Goal: Task Accomplishment & Management: Manage account settings

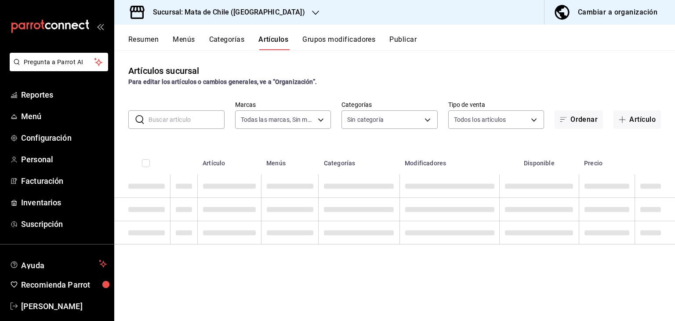
type input "f4b11457-1122-4e93-a1fc-b810eb3748b2"
type input "a1fec979-7794-49c6-bfe9-4bedd1fc643c,d733d896-b241-4500-8c73-f8b4c6237982,c8a04…"
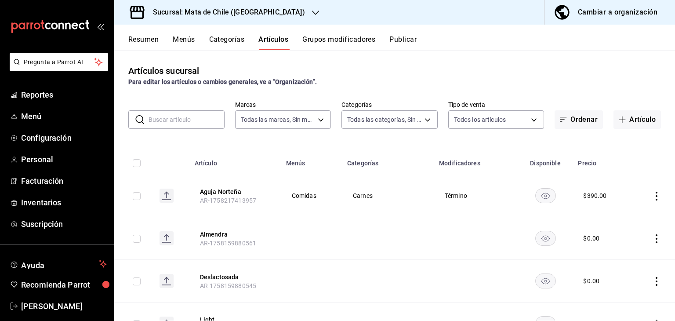
click at [188, 122] on input "text" at bounding box center [187, 120] width 76 height 18
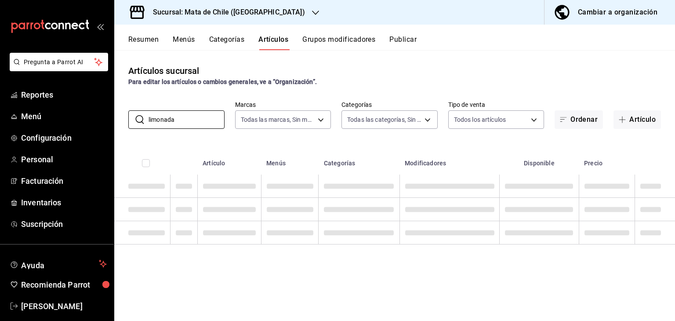
type input "limonada"
click at [216, 40] on button "Categorías" at bounding box center [227, 42] width 36 height 15
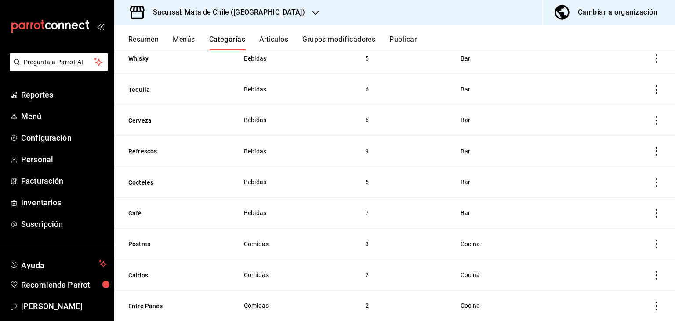
scroll to position [223, 0]
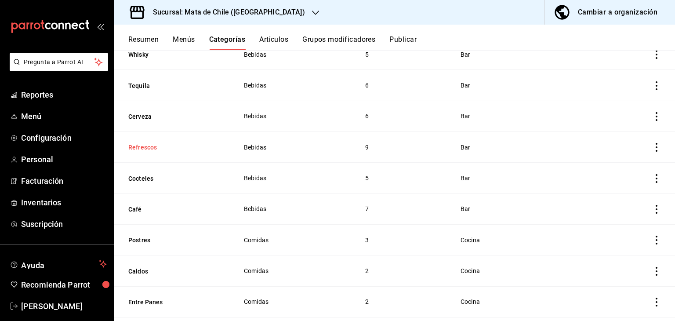
click at [139, 148] on button "Refrescos" at bounding box center [172, 147] width 88 height 9
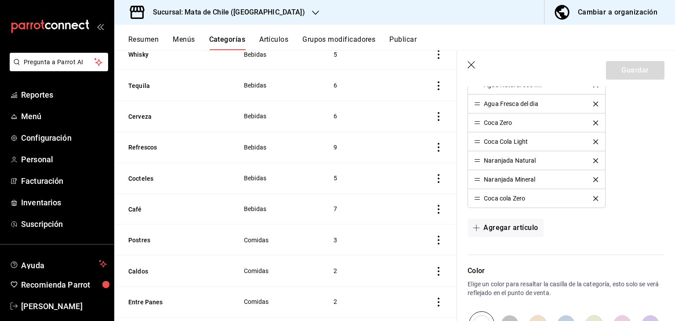
scroll to position [306, 0]
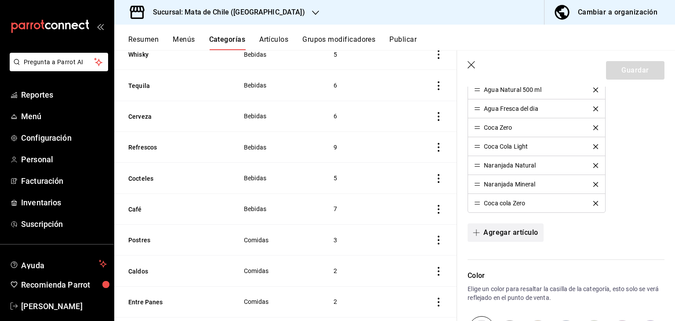
click at [504, 231] on button "Agregar artículo" at bounding box center [506, 232] width 76 height 18
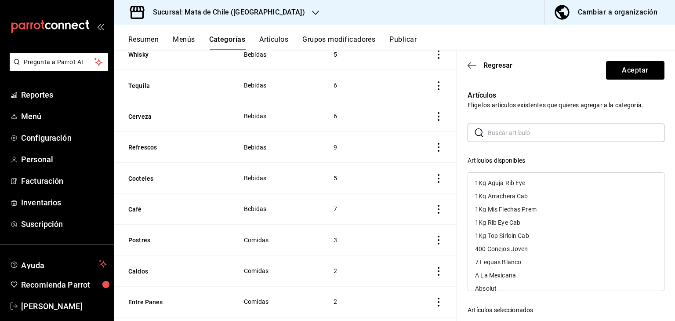
click at [528, 134] on input "text" at bounding box center [576, 133] width 177 height 18
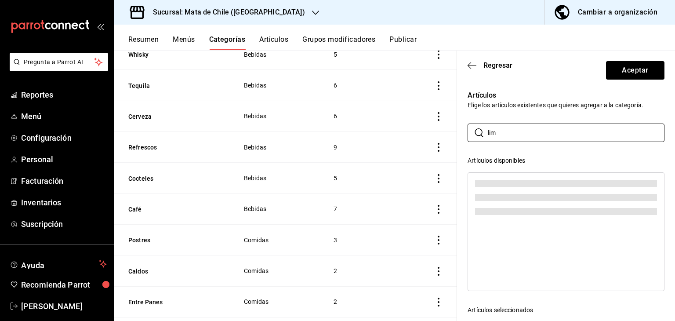
scroll to position [0, 0]
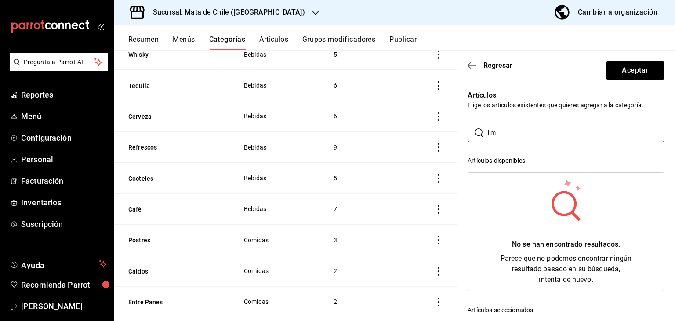
type input "lim"
click at [273, 36] on button "Artículos" at bounding box center [273, 42] width 29 height 15
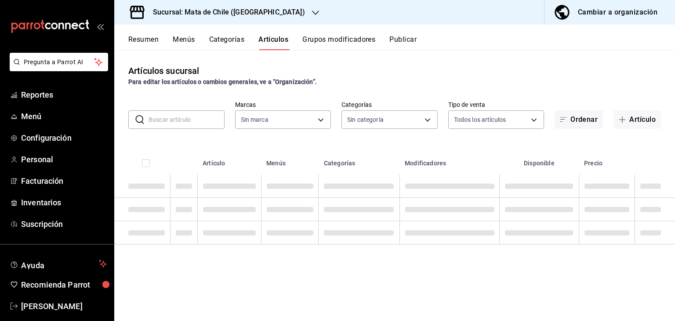
click at [208, 117] on input "text" at bounding box center [187, 120] width 76 height 18
type input "limonada"
type input "f4b11457-1122-4e93-a1fc-b810eb3748b2"
type input "limonada"
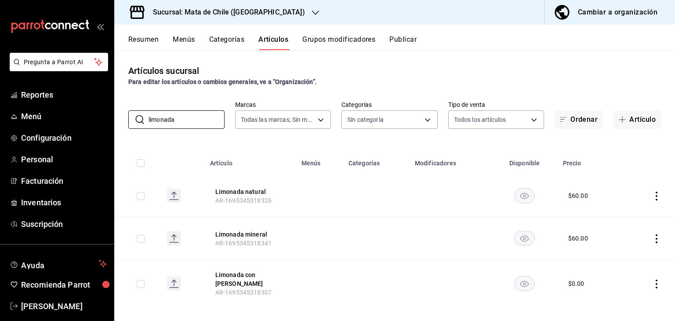
scroll to position [2, 0]
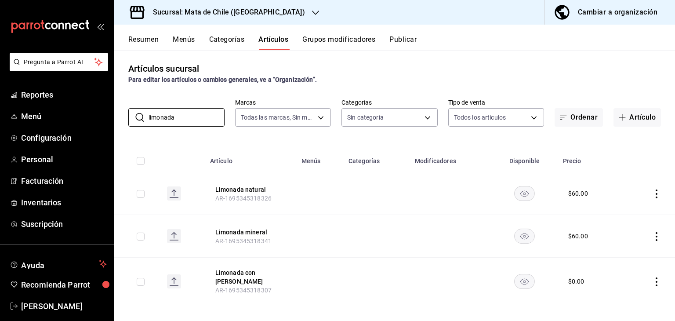
click at [653, 190] on icon "actions" at bounding box center [657, 194] width 9 height 9
click at [631, 207] on li "Editar" at bounding box center [616, 214] width 53 height 18
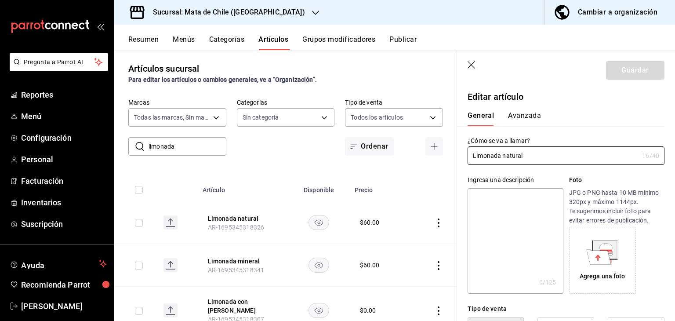
type input "$60.00"
click at [520, 114] on button "Avanzada" at bounding box center [524, 118] width 33 height 15
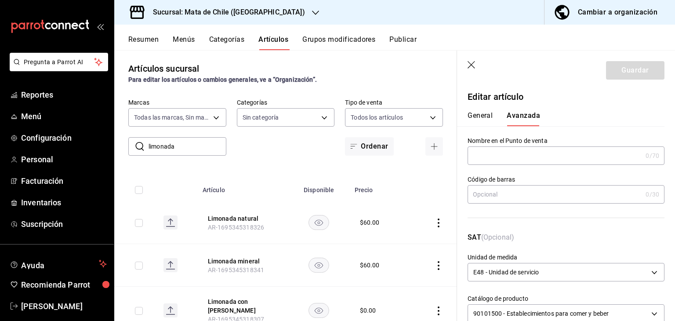
scroll to position [22, 0]
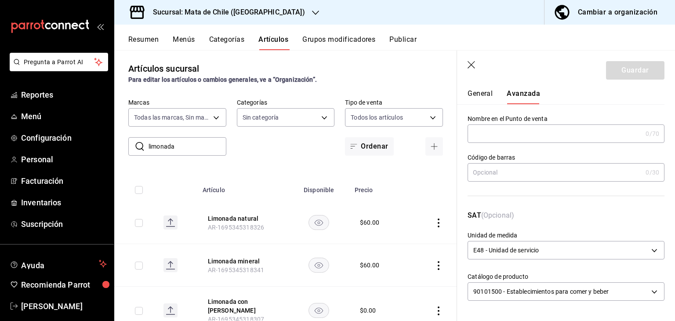
click at [471, 62] on icon "button" at bounding box center [472, 65] width 9 height 9
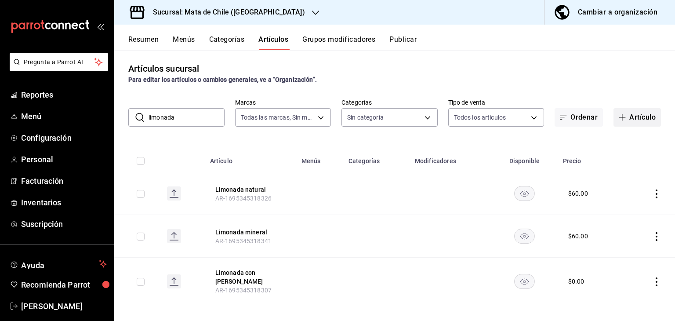
click at [621, 111] on button "Artículo" at bounding box center [637, 117] width 47 height 18
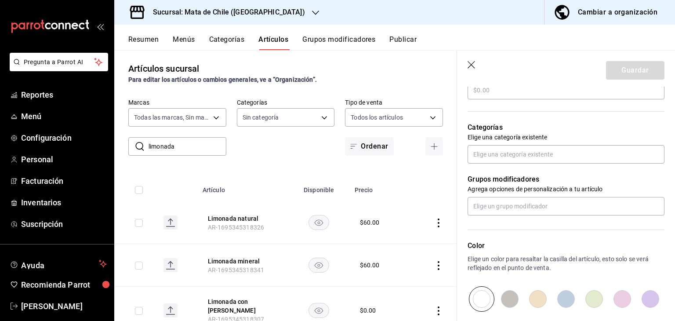
scroll to position [285, 0]
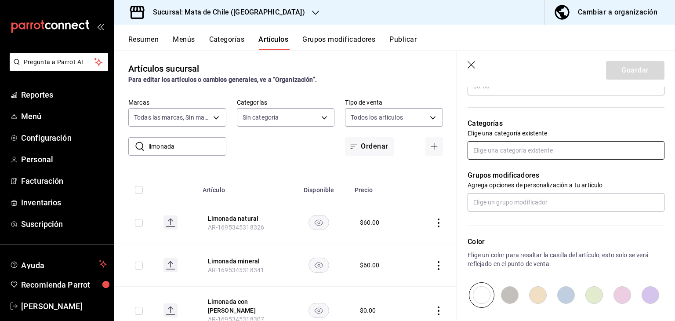
click at [507, 153] on input "text" at bounding box center [566, 150] width 197 height 18
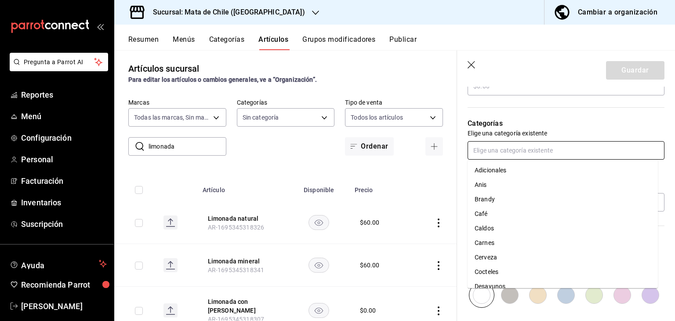
type input "e"
type input "ref"
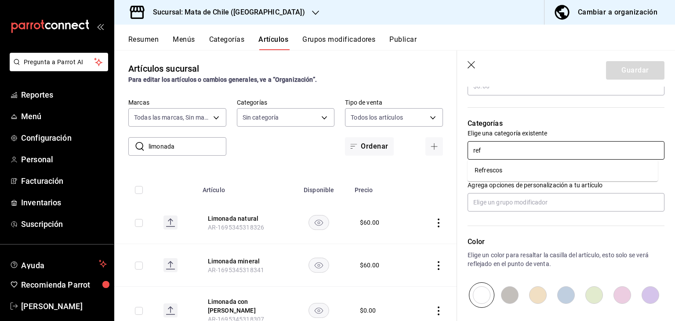
click at [504, 166] on li "Refrescos" at bounding box center [563, 170] width 190 height 15
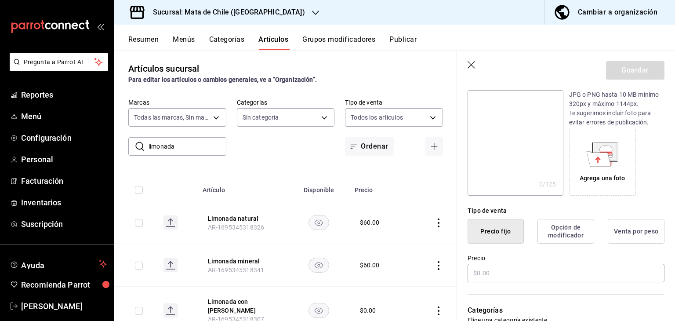
scroll to position [0, 0]
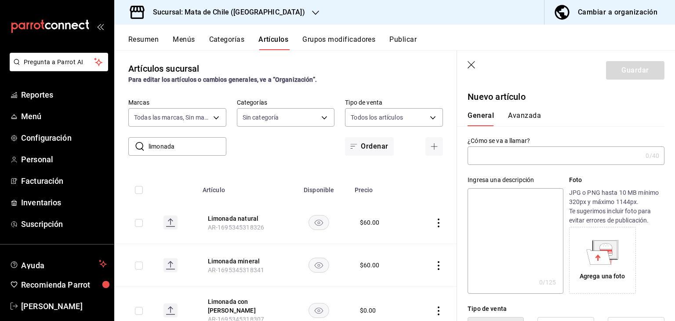
click at [504, 163] on input "text" at bounding box center [555, 156] width 175 height 18
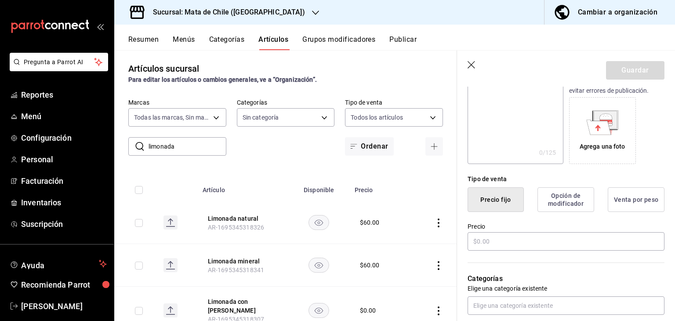
scroll to position [133, 0]
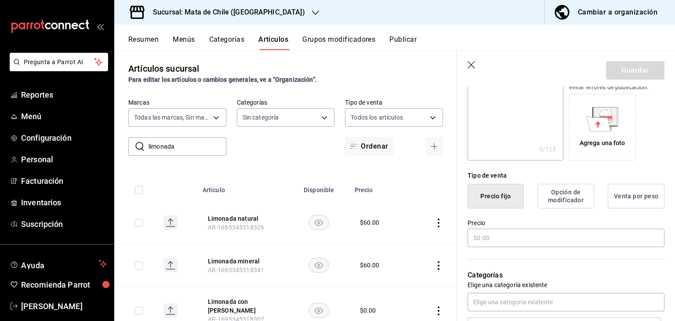
type input "Limonada"
click at [503, 226] on div "Precio" at bounding box center [566, 233] width 197 height 29
click at [503, 234] on input "text" at bounding box center [566, 238] width 197 height 18
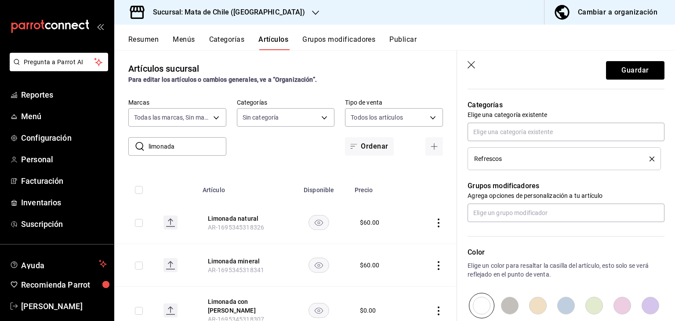
scroll to position [304, 0]
type input "$60.00"
click at [495, 218] on input "text" at bounding box center [566, 212] width 197 height 18
type input "mineral"
click at [496, 226] on li "Agua Mineral" at bounding box center [563, 232] width 190 height 15
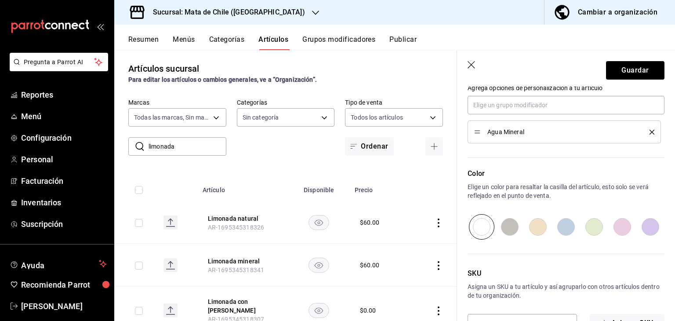
click at [650, 132] on icon "delete" at bounding box center [652, 132] width 5 height 5
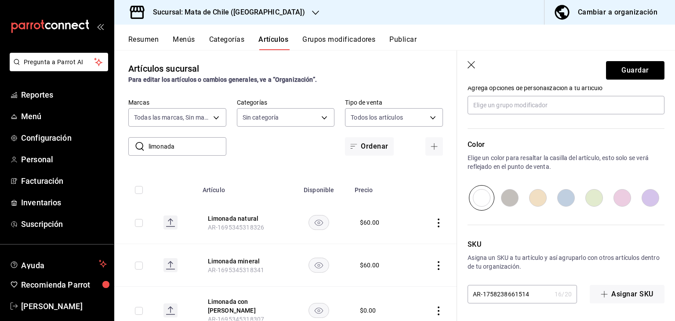
scroll to position [411, 0]
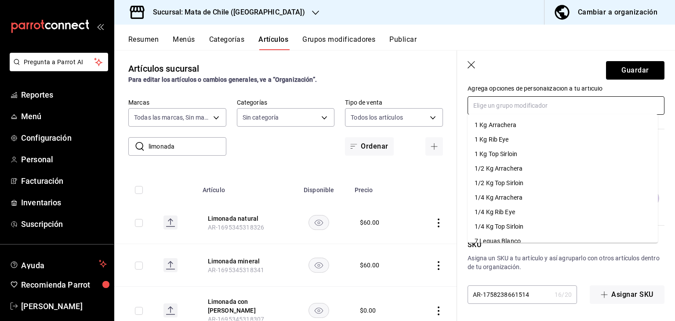
click at [519, 107] on input "text" at bounding box center [566, 105] width 197 height 18
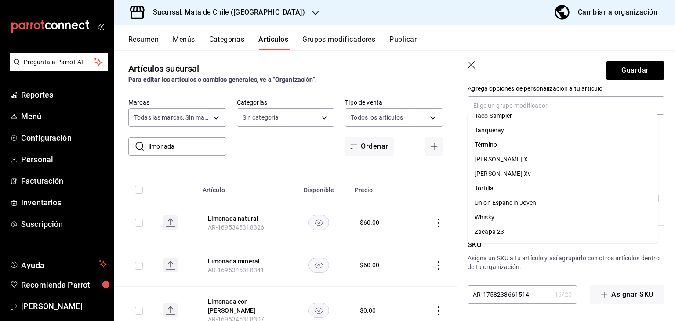
click at [529, 268] on p "Asigna un SKU a tu artículo y así agruparlo con otros artículos dentro de tu or…" at bounding box center [566, 263] width 197 height 18
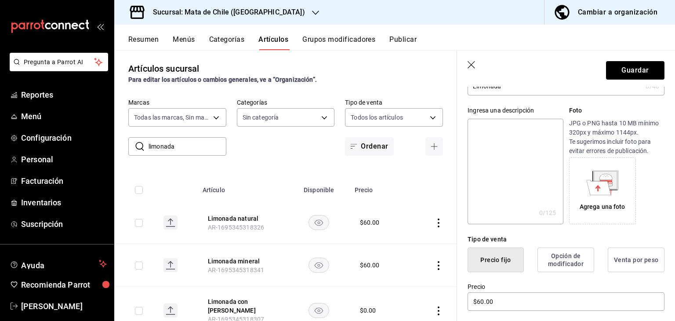
scroll to position [0, 0]
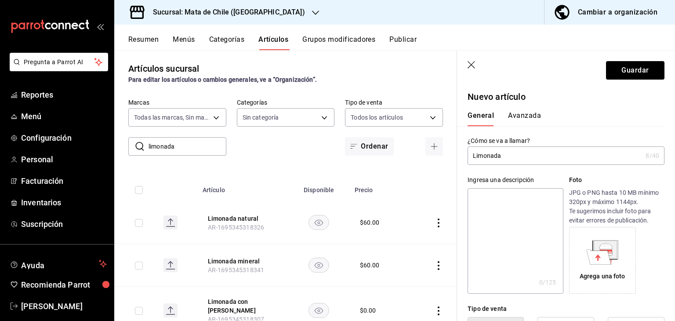
click at [536, 159] on input "Limonada" at bounding box center [555, 156] width 175 height 18
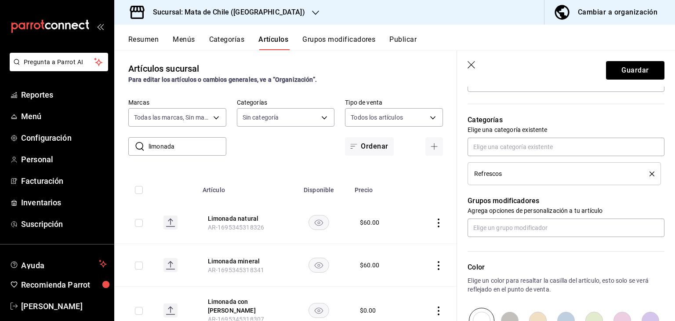
scroll to position [230, 0]
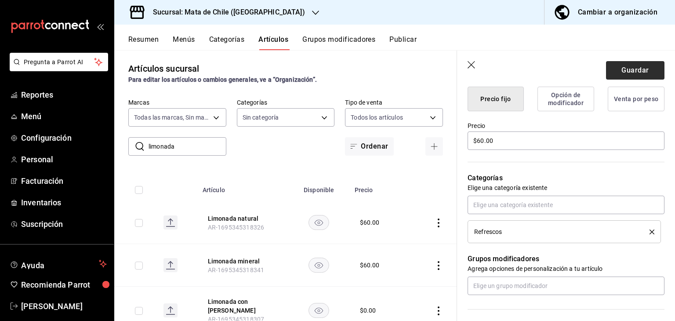
type input "Limonada Natural"
click at [631, 72] on button "Guardar" at bounding box center [635, 70] width 58 height 18
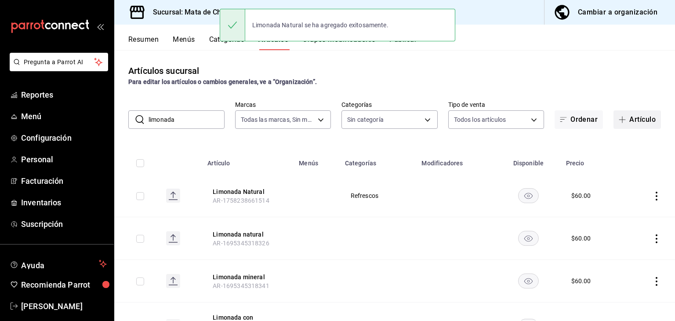
click at [615, 124] on button "Artículo" at bounding box center [637, 119] width 47 height 18
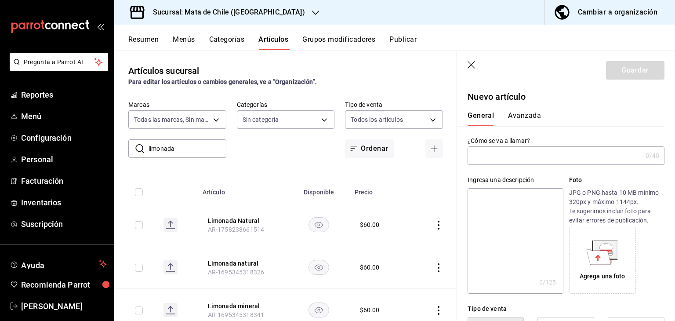
click at [514, 154] on input "text" at bounding box center [555, 156] width 175 height 18
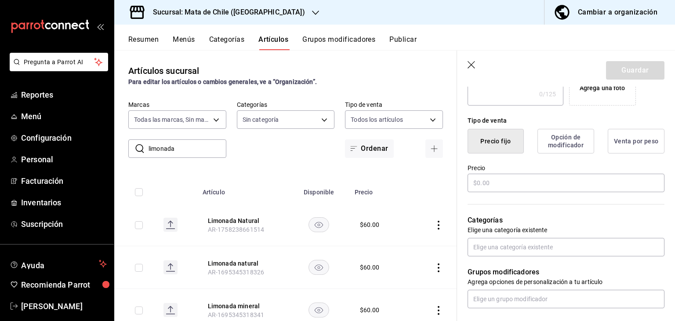
scroll to position [214, 0]
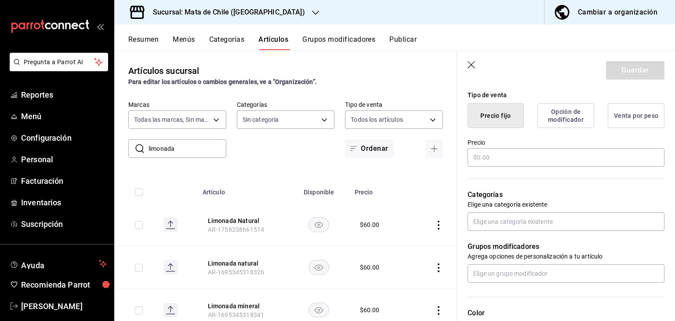
type input "Limonada Mineral"
click at [518, 167] on div "Precio" at bounding box center [566, 153] width 197 height 29
click at [517, 162] on input "text" at bounding box center [566, 157] width 197 height 18
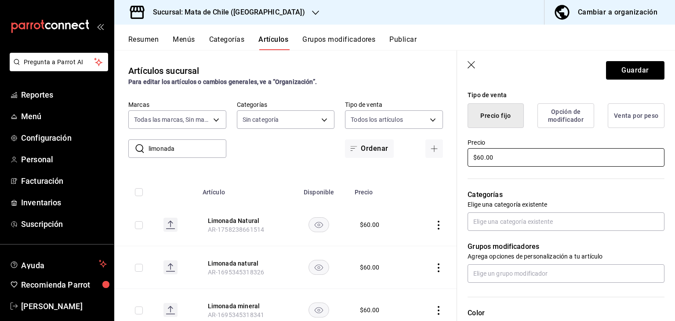
scroll to position [266, 0]
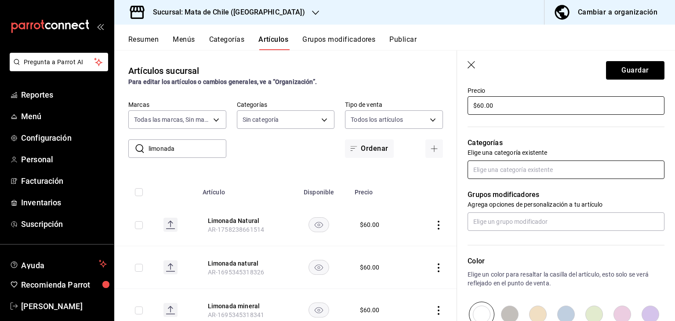
type input "$60.00"
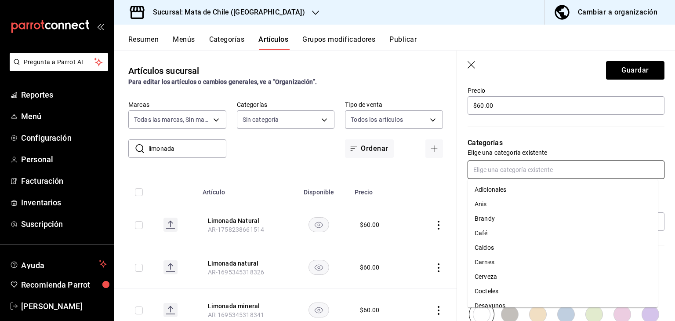
click at [508, 162] on input "text" at bounding box center [566, 170] width 197 height 18
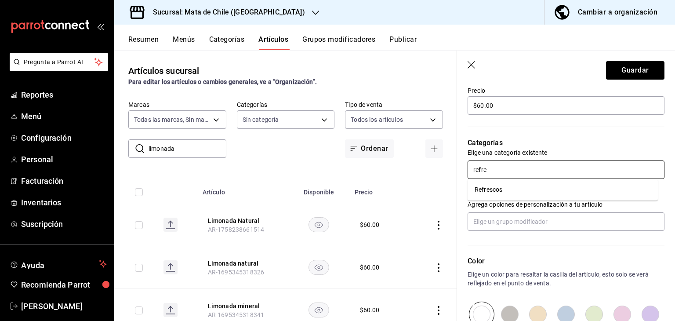
type input "refres"
click at [509, 191] on li "Refrescos" at bounding box center [563, 189] width 190 height 15
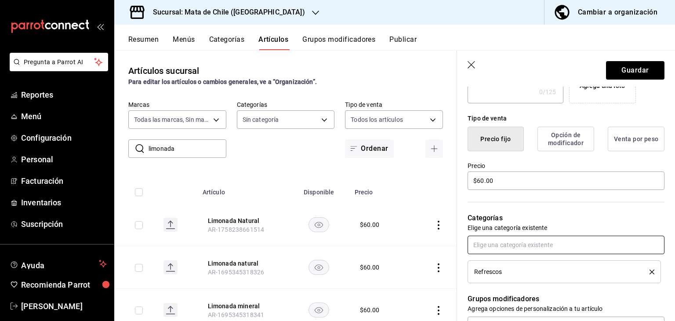
scroll to position [102, 0]
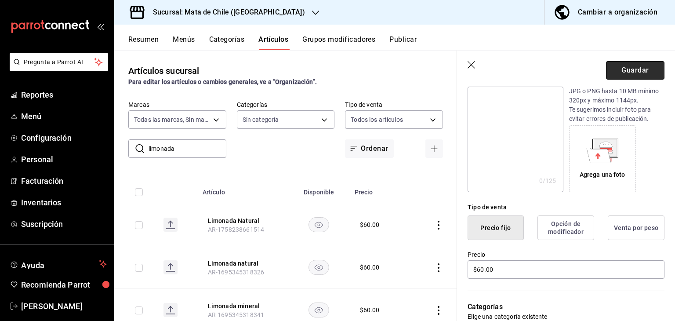
click at [613, 77] on button "Guardar" at bounding box center [635, 70] width 58 height 18
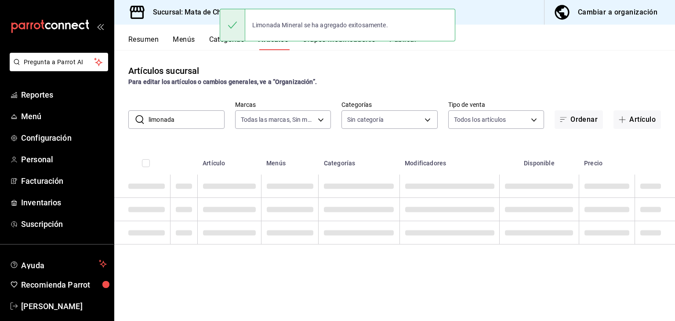
click at [406, 40] on div "Limonada Mineral se ha agregado exitosamente." at bounding box center [338, 25] width 236 height 33
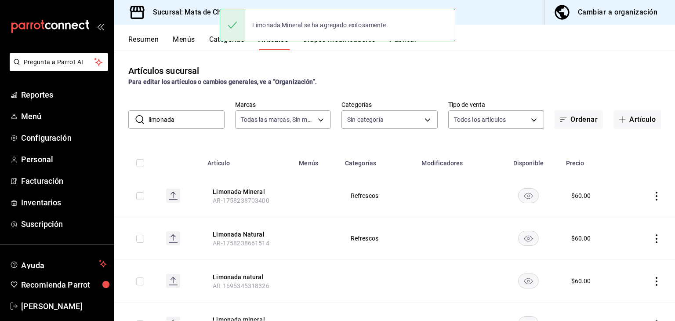
click at [401, 43] on div "Limonada Mineral se ha agregado exitosamente." at bounding box center [338, 25] width 236 height 38
click at [402, 45] on button "Publicar" at bounding box center [403, 42] width 27 height 15
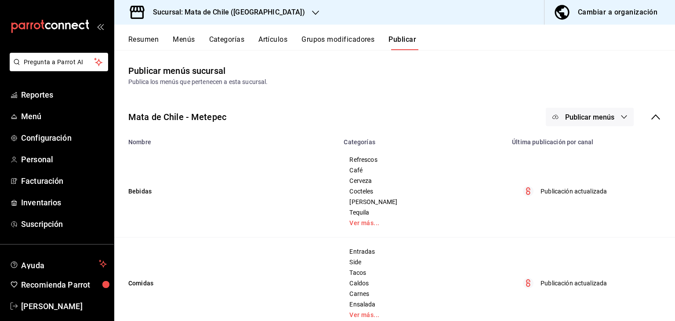
click at [577, 114] on span "Publicar menús" at bounding box center [590, 117] width 49 height 8
click at [576, 157] on li "Punto de venta" at bounding box center [584, 145] width 81 height 25
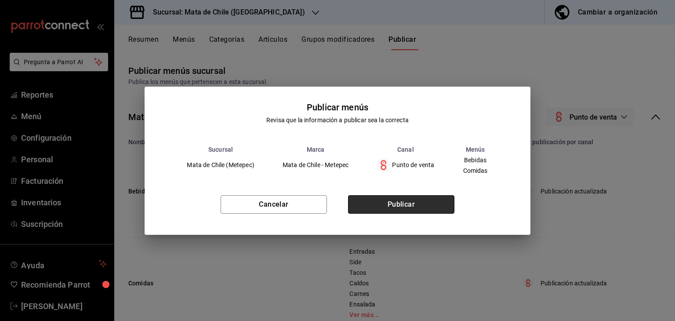
click at [429, 206] on button "Publicar" at bounding box center [401, 204] width 106 height 18
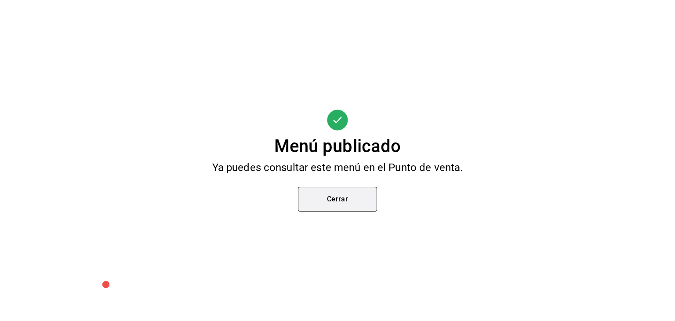
click at [341, 201] on button "Cerrar" at bounding box center [337, 199] width 79 height 25
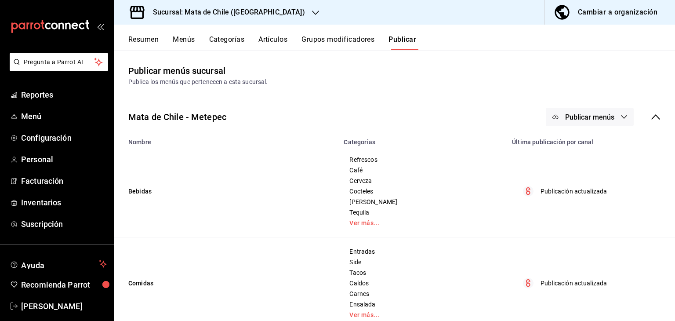
click at [286, 39] on button "Artículos" at bounding box center [273, 42] width 29 height 15
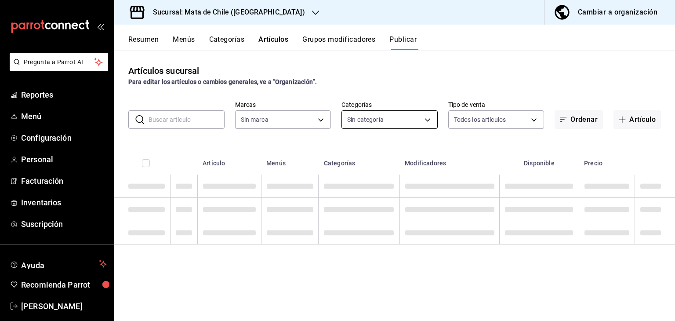
type input "f4b11457-1122-4e93-a1fc-b810eb3748b2"
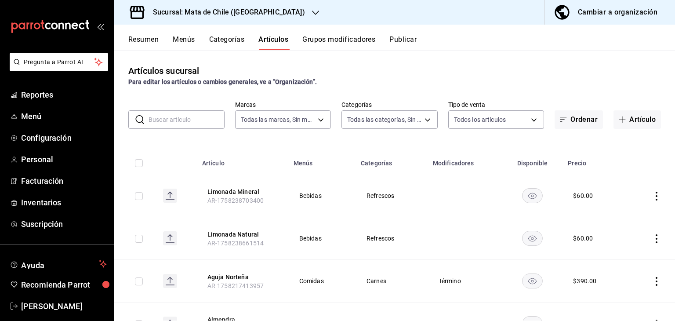
type input "a1fec979-7794-49c6-bfe9-4bedd1fc643c,d733d896-b241-4500-8c73-f8b4c6237982,c8a04…"
click at [224, 41] on button "Categorías" at bounding box center [227, 42] width 36 height 15
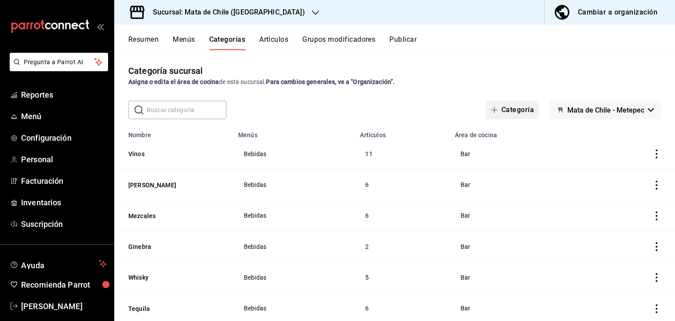
click at [493, 106] on span "button" at bounding box center [496, 109] width 11 height 7
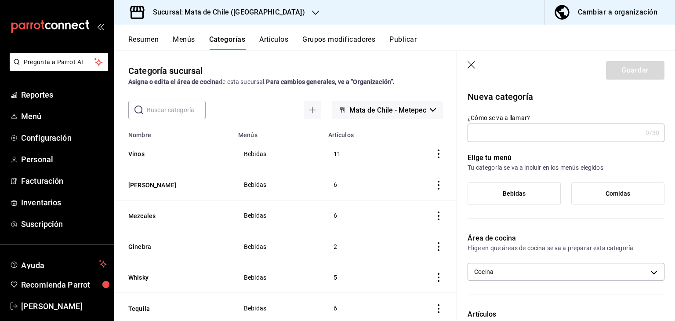
click at [500, 137] on input "¿Cómo se va a llamar?" at bounding box center [555, 133] width 175 height 18
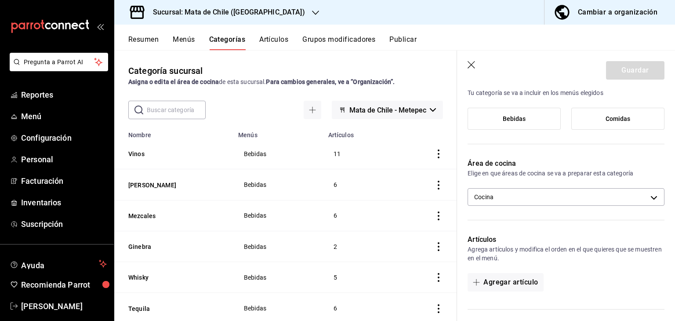
type input "Adicionales"
click at [585, 117] on label "Comidas" at bounding box center [618, 118] width 92 height 21
click at [0, 0] on input "Comidas" at bounding box center [0, 0] width 0 height 0
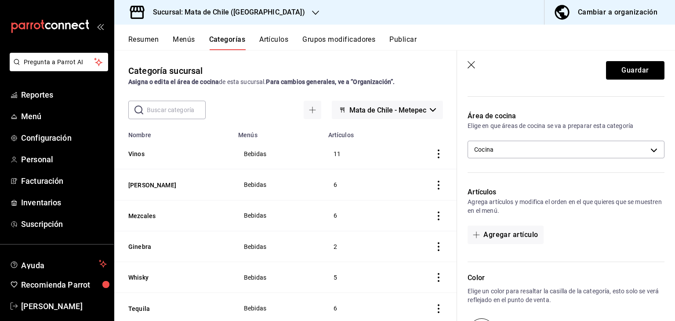
scroll to position [124, 0]
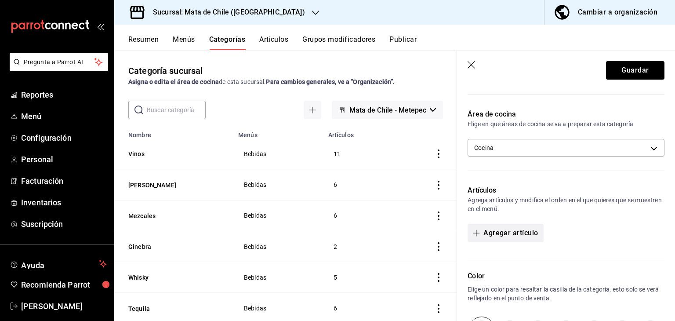
click at [493, 229] on button "Agregar artículo" at bounding box center [506, 233] width 76 height 18
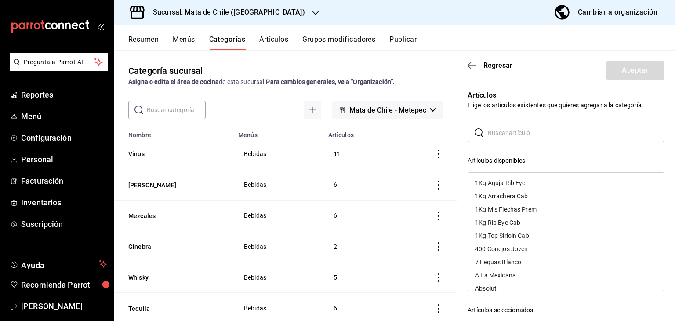
click at [510, 143] on div "​ ​ Artículos disponibles 1Kg Aguja Rib Eye 1Kg Arrachera Cab 1Kg Mis Flechas P…" at bounding box center [566, 281] width 197 height 314
click at [510, 142] on div "​ ​ Artículos disponibles 1Kg Aguja Rib Eye 1Kg Arrachera Cab 1Kg Mis Flechas P…" at bounding box center [566, 281] width 197 height 314
click at [510, 135] on input "text" at bounding box center [576, 133] width 177 height 18
type input "Tortilla"
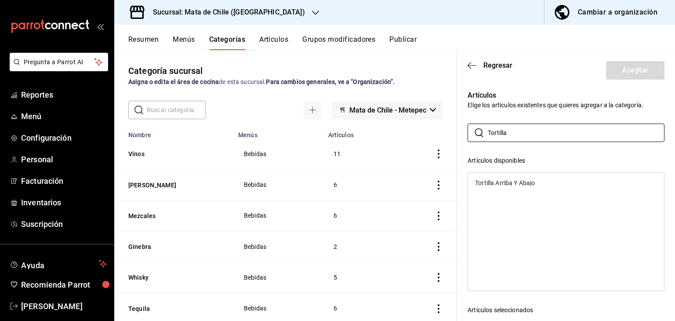
click at [264, 43] on button "Artículos" at bounding box center [273, 42] width 29 height 15
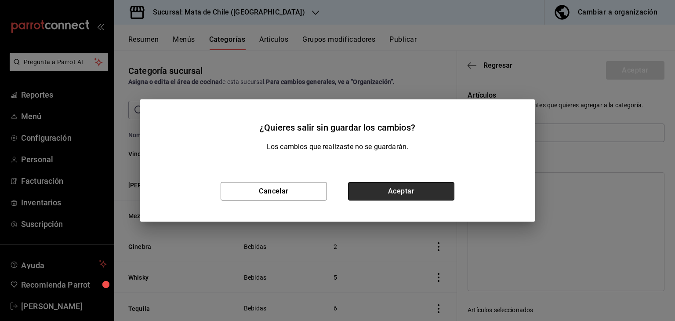
click at [383, 193] on button "Aceptar" at bounding box center [401, 191] width 106 height 18
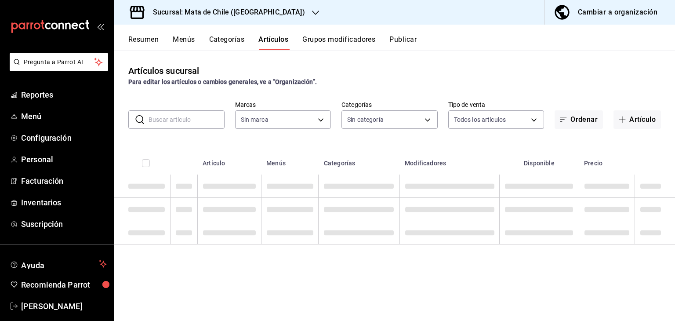
type input "f4b11457-1122-4e93-a1fc-b810eb3748b2"
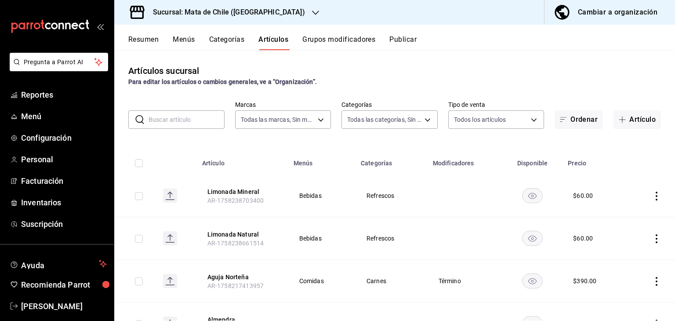
type input "a1fec979-7794-49c6-bfe9-4bedd1fc643c,d733d896-b241-4500-8c73-f8b4c6237982,c8a04…"
click at [634, 122] on button "Artículo" at bounding box center [637, 119] width 47 height 18
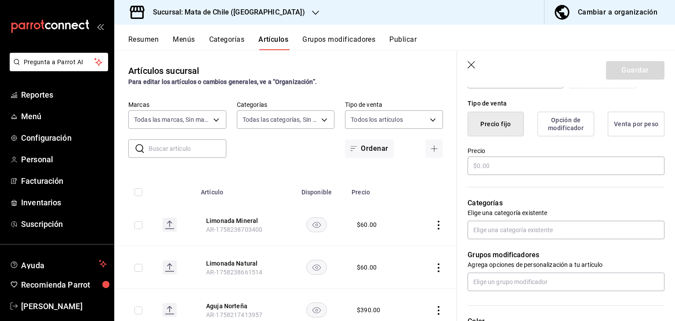
scroll to position [207, 0]
type input "Tortilla de Harina"
click at [503, 160] on input "text" at bounding box center [566, 164] width 197 height 18
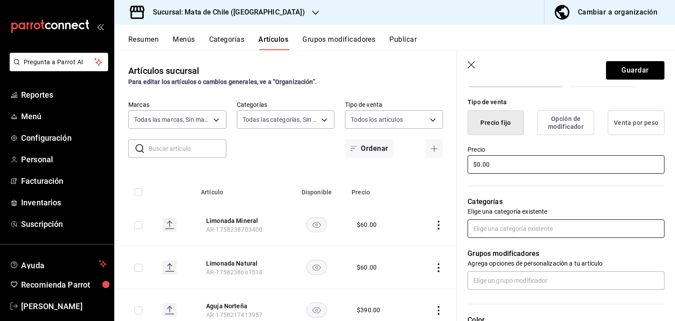
type input "$0.00"
click at [493, 232] on input "text" at bounding box center [566, 228] width 197 height 18
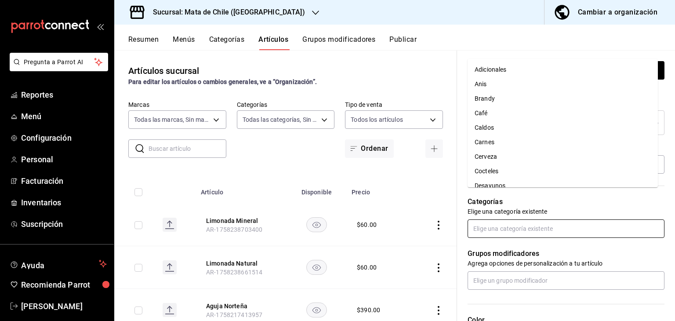
scroll to position [249, 0]
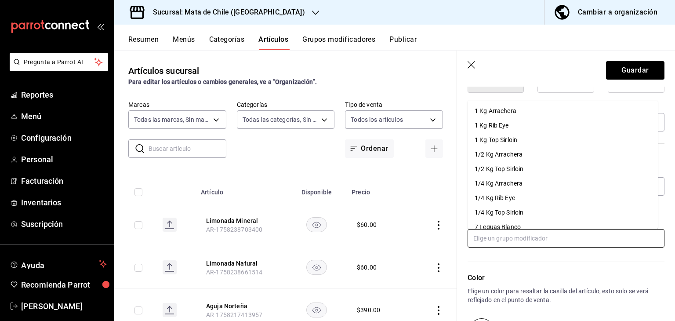
click at [496, 233] on input "text" at bounding box center [566, 238] width 197 height 18
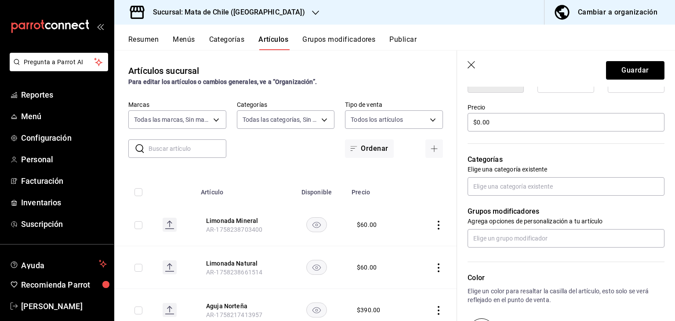
click at [500, 252] on div "Color Elige un color para resaltar la casilla del artículo, esto solo se verá r…" at bounding box center [561, 296] width 208 height 96
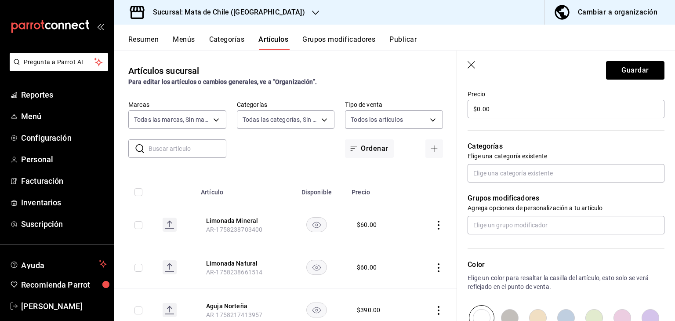
scroll to position [0, 0]
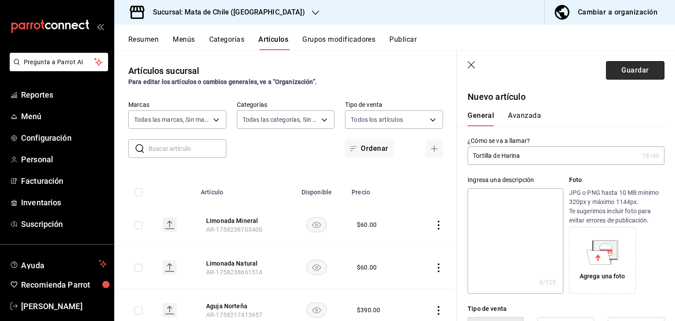
click at [617, 71] on button "Guardar" at bounding box center [635, 70] width 58 height 18
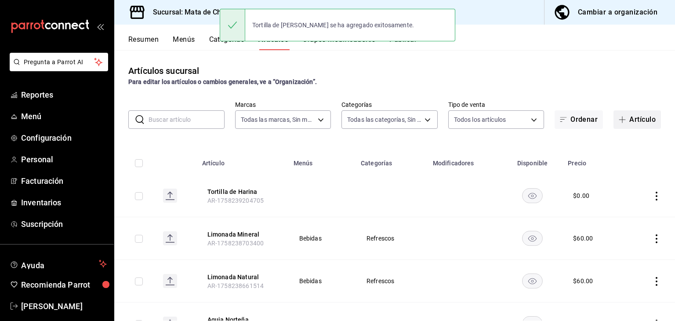
click at [637, 118] on button "Artículo" at bounding box center [637, 119] width 47 height 18
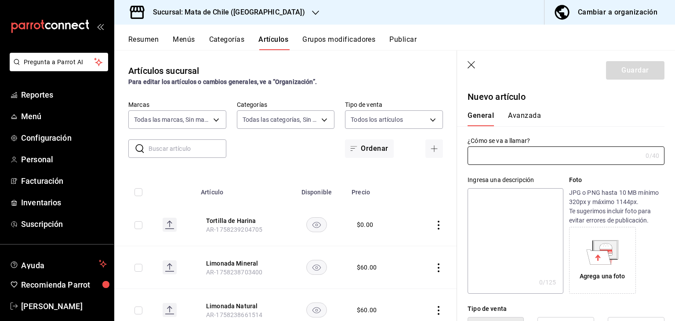
type input "AR-1758239228702"
click at [500, 161] on input "text" at bounding box center [555, 156] width 175 height 18
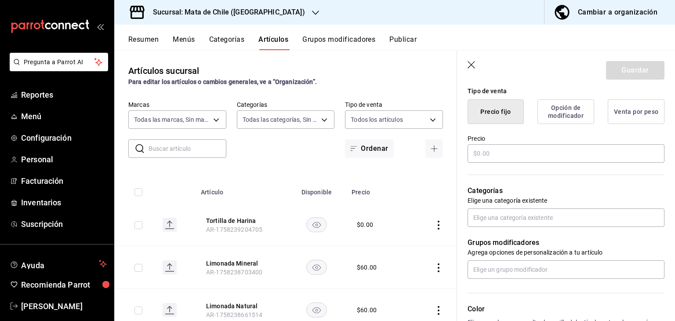
scroll to position [218, 0]
type input "Tortilla de Maiz"
click at [514, 156] on input "text" at bounding box center [566, 153] width 197 height 18
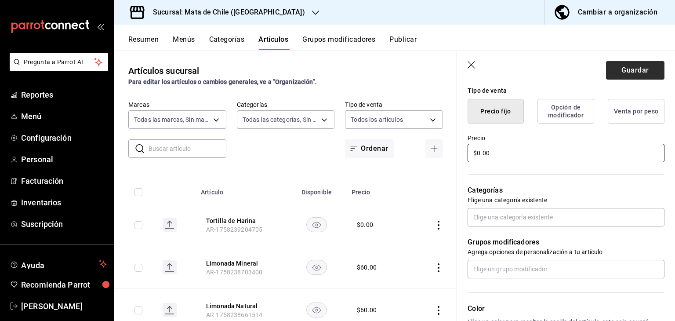
type input "$0.00"
click at [622, 62] on button "Guardar" at bounding box center [635, 70] width 58 height 18
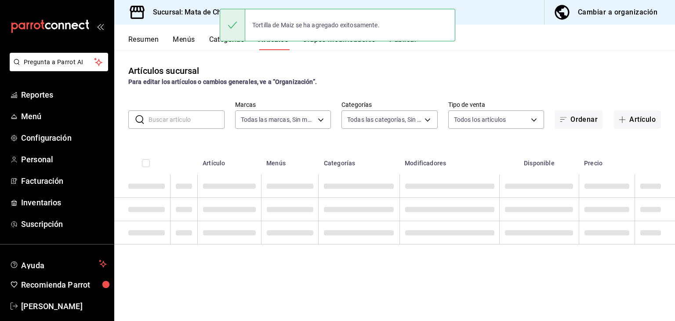
click at [228, 43] on div "Tortilla de Maiz se ha agregado exitosamente." at bounding box center [338, 25] width 236 height 38
click at [218, 43] on button "Categorías" at bounding box center [227, 42] width 36 height 15
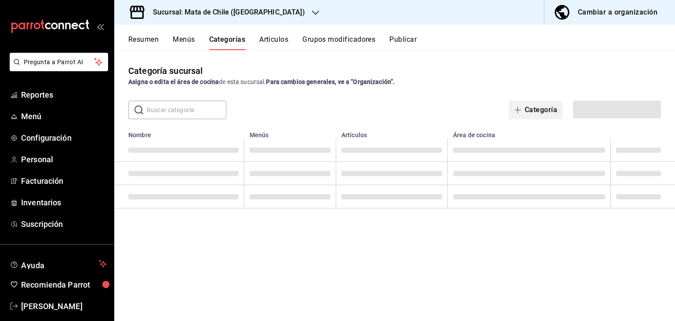
click at [528, 110] on button "Categoría" at bounding box center [536, 110] width 54 height 18
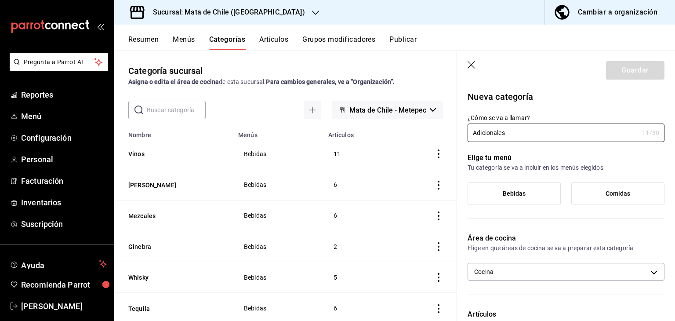
type input "Adicionales"
click at [590, 184] on label "Comidas" at bounding box center [618, 193] width 92 height 21
click at [0, 0] on input "Comidas" at bounding box center [0, 0] width 0 height 0
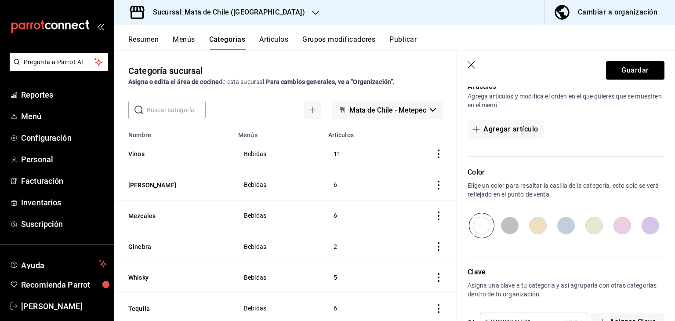
scroll to position [233, 0]
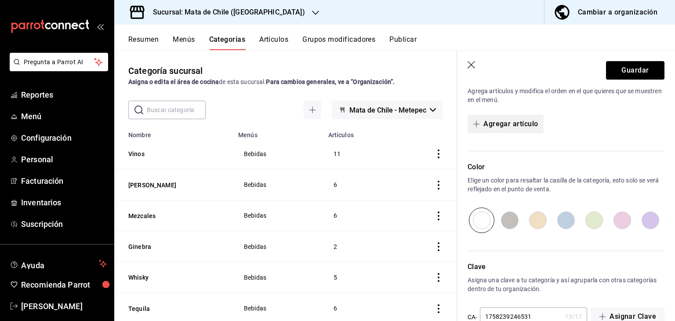
click at [500, 125] on button "Agregar artículo" at bounding box center [506, 124] width 76 height 18
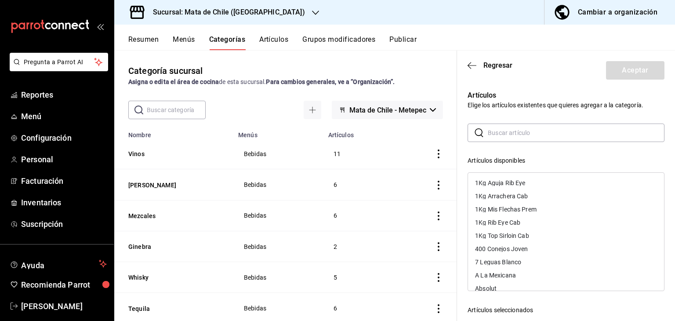
click at [503, 131] on input "text" at bounding box center [576, 133] width 177 height 18
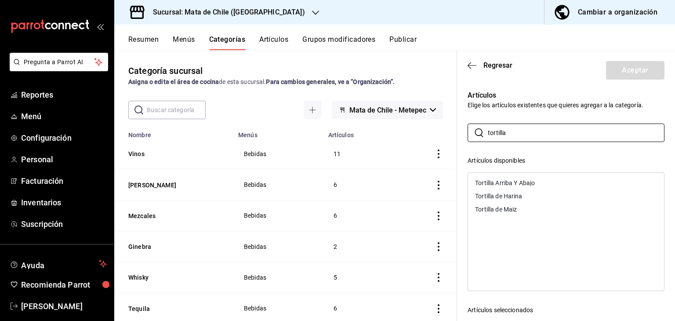
type input "tortilla"
click at [502, 197] on div "Tortilla de Harina" at bounding box center [498, 196] width 47 height 6
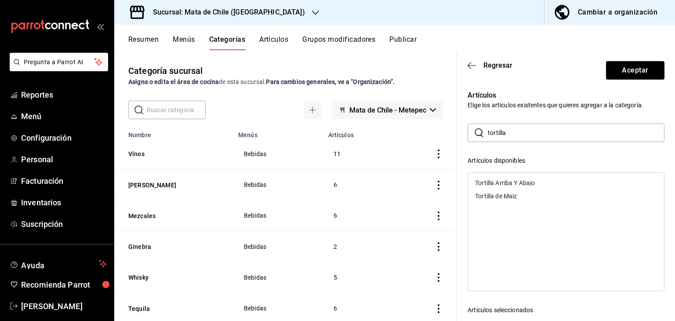
click at [508, 198] on div "Tortilla de Maiz" at bounding box center [496, 196] width 42 height 6
click at [624, 63] on button "Aceptar" at bounding box center [635, 70] width 58 height 18
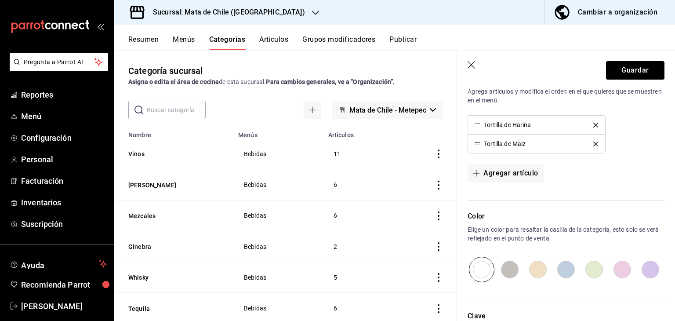
scroll to position [0, 0]
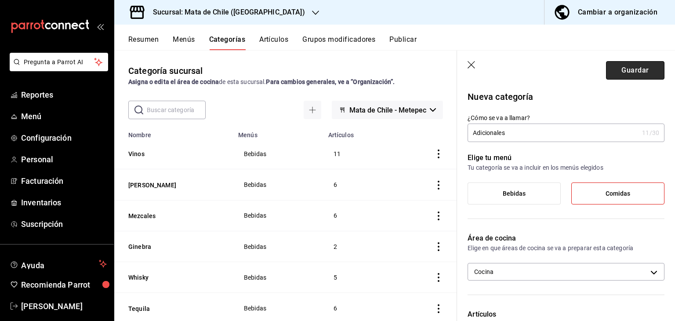
click at [624, 72] on button "Guardar" at bounding box center [635, 70] width 58 height 18
click at [535, 137] on input "Adicionales" at bounding box center [553, 133] width 171 height 18
type input "Adicionales CM"
click at [607, 77] on button "Guardar" at bounding box center [635, 70] width 58 height 18
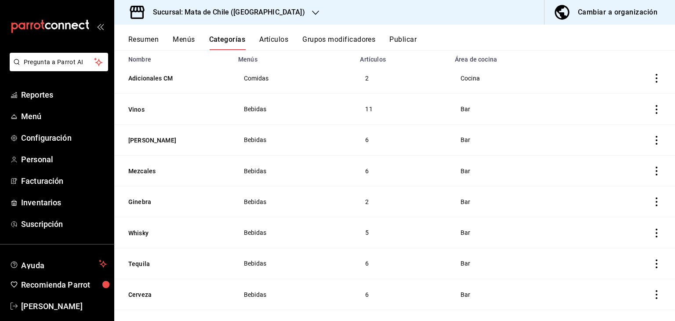
scroll to position [19, 0]
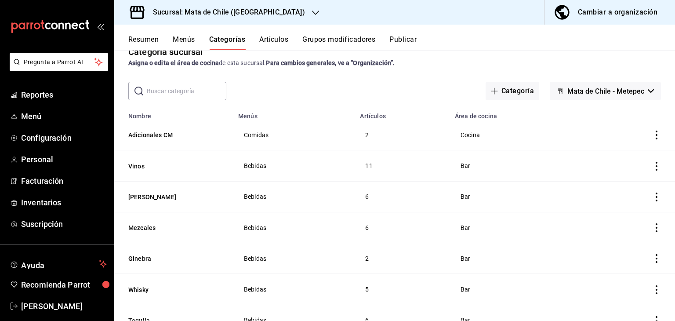
click at [575, 87] on span "Mata de Chile - Metepec" at bounding box center [606, 91] width 77 height 8
click at [575, 87] on div at bounding box center [337, 160] width 675 height 321
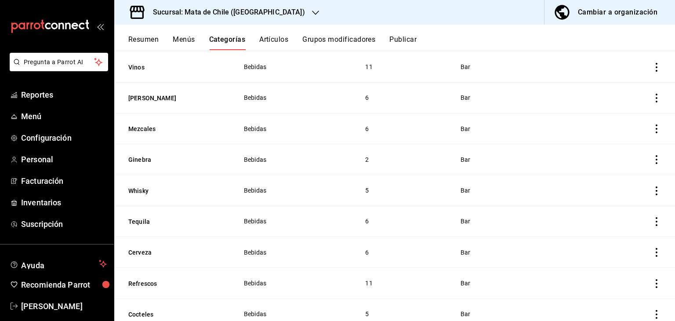
scroll to position [0, 0]
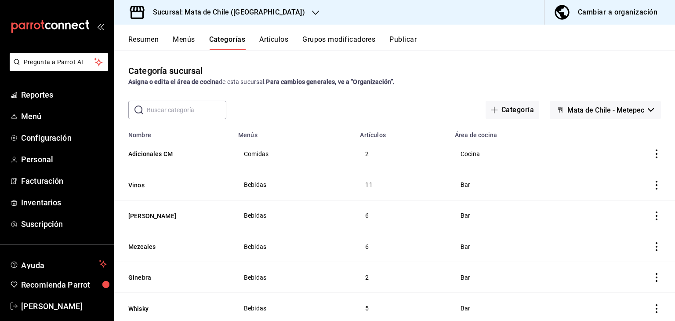
click at [184, 36] on button "Menús" at bounding box center [184, 42] width 22 height 15
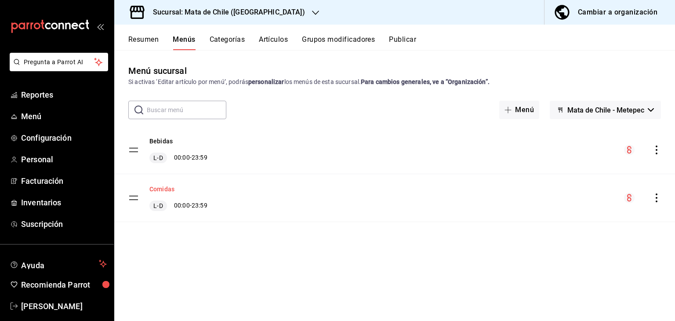
click at [164, 187] on button "Comidas" at bounding box center [162, 189] width 25 height 9
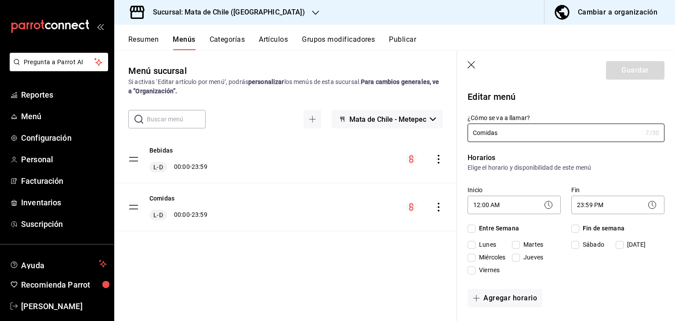
checkbox input "true"
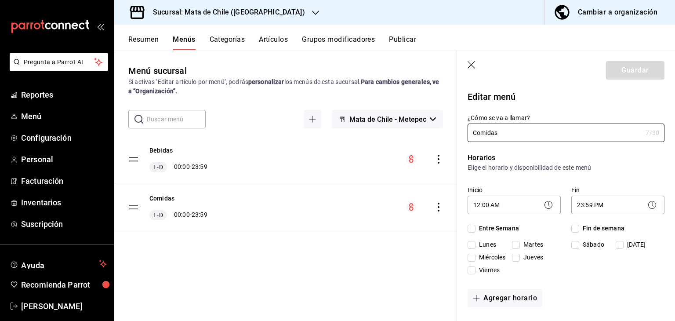
checkbox input "true"
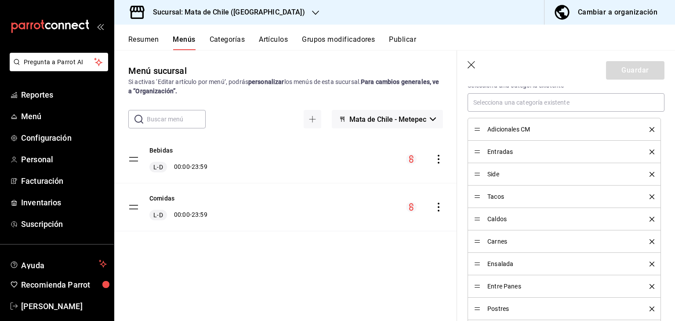
scroll to position [300, 0]
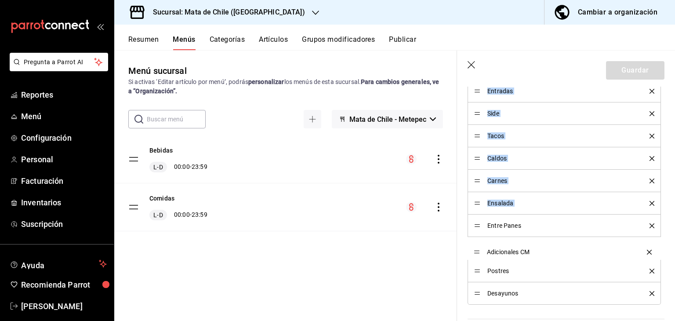
drag, startPoint x: 476, startPoint y: 91, endPoint x: 470, endPoint y: 252, distance: 161.1
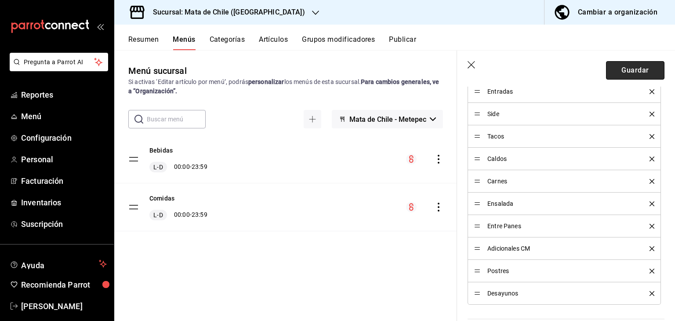
click at [625, 64] on button "Guardar" at bounding box center [635, 70] width 58 height 18
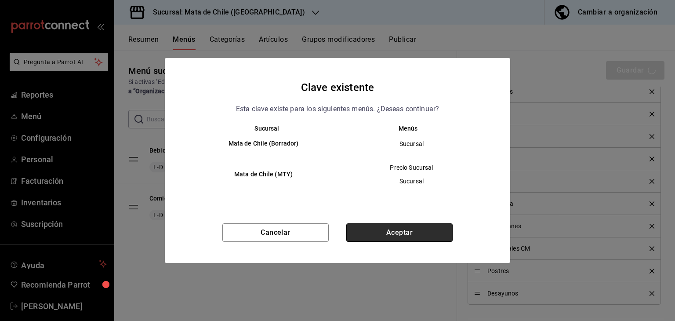
click at [414, 226] on button "Aceptar" at bounding box center [400, 232] width 106 height 18
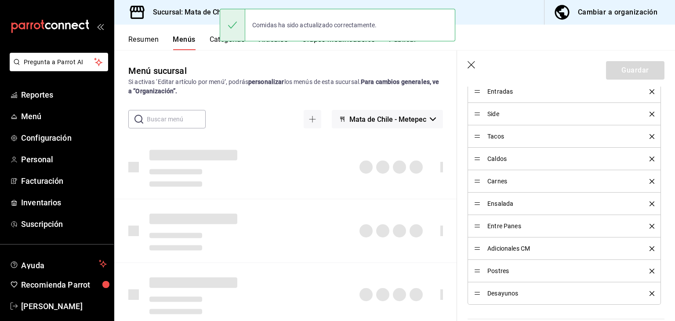
checkbox input "false"
type input "1758239439224"
